Goal: Find specific page/section: Find specific page/section

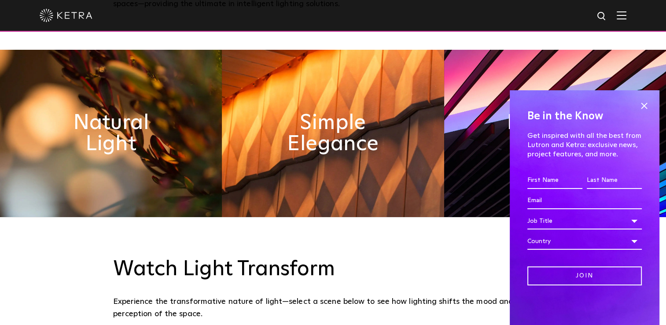
scroll to position [396, 0]
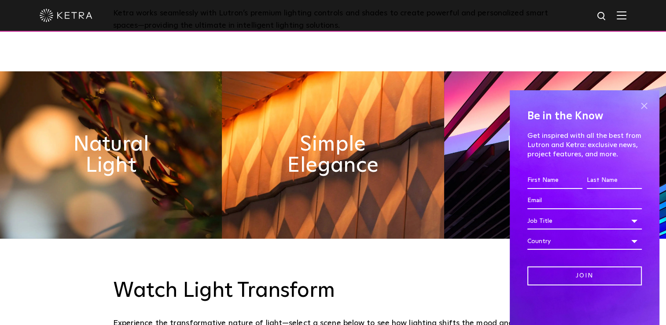
click at [644, 110] on span at bounding box center [644, 105] width 13 height 13
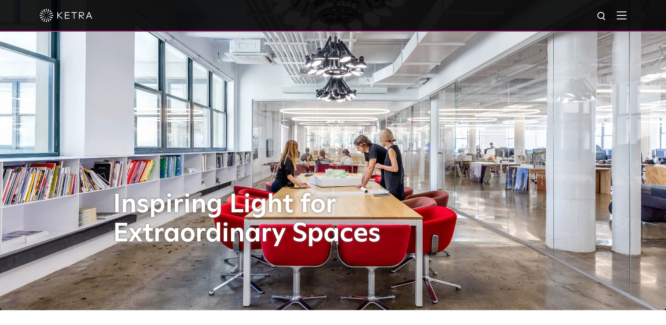
scroll to position [0, 0]
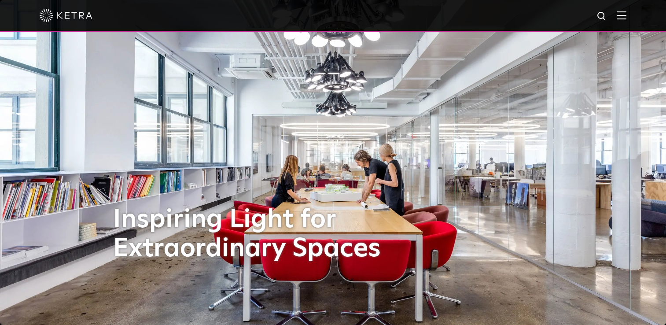
click at [627, 18] on img at bounding box center [622, 15] width 10 height 8
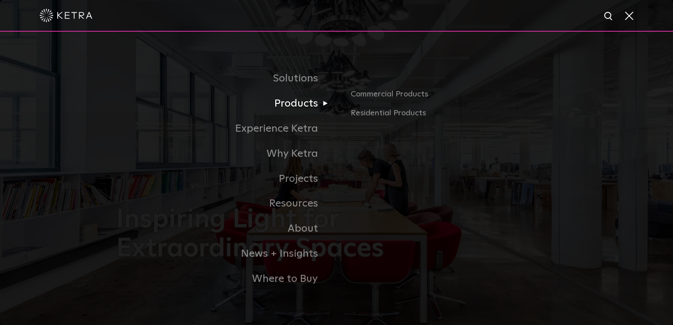
click at [304, 104] on link "Products" at bounding box center [226, 103] width 220 height 25
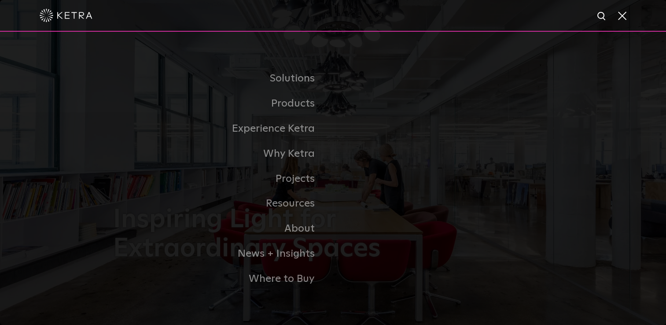
click at [304, 104] on div "Inspiring Light for Extraordinary Spaces" at bounding box center [333, 162] width 440 height 325
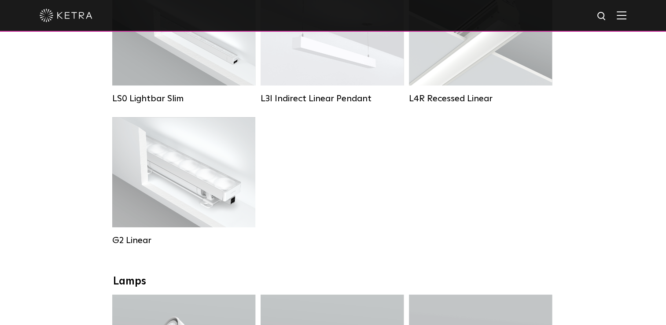
scroll to position [705, 0]
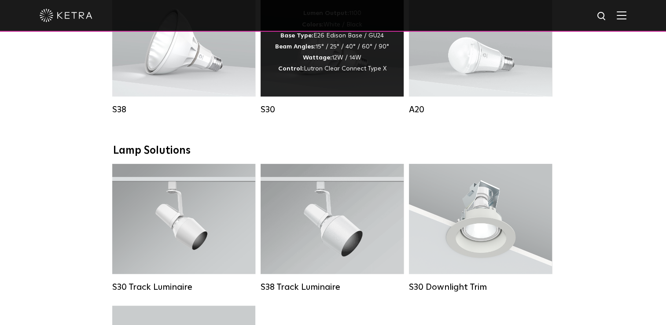
click at [323, 61] on strong "Wattage:" at bounding box center [317, 58] width 29 height 6
